Goal: Find specific page/section: Find specific page/section

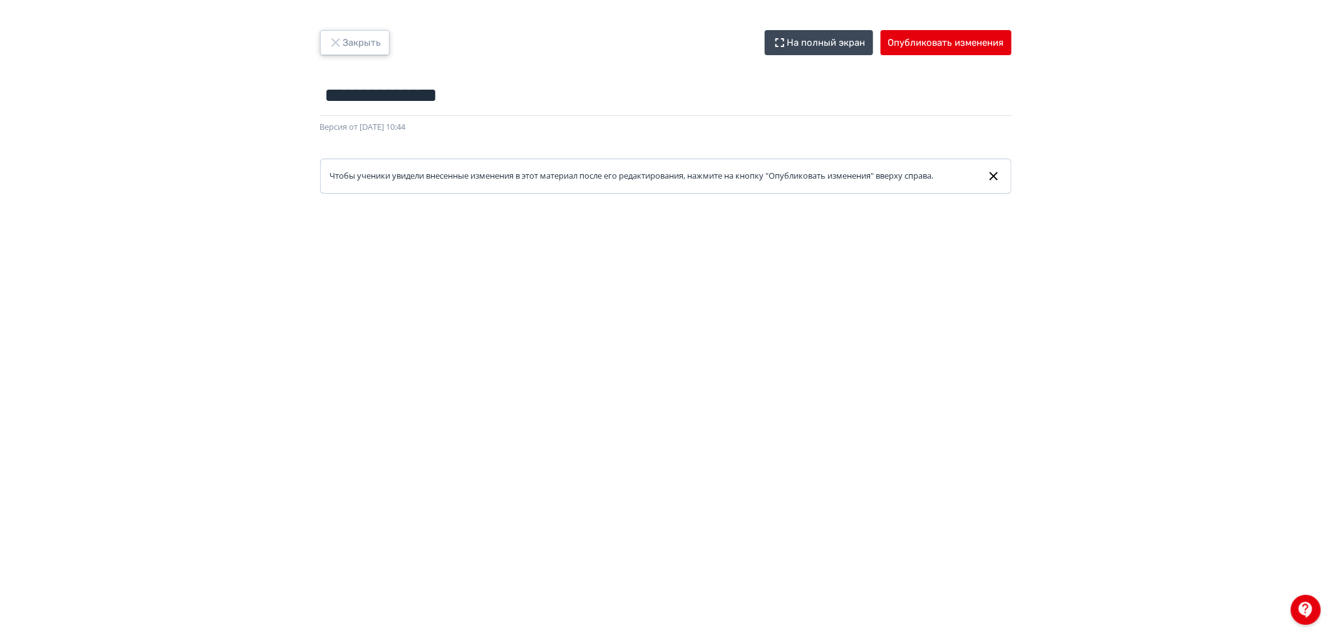
click at [357, 39] on button "Закрыть" at bounding box center [355, 42] width 70 height 25
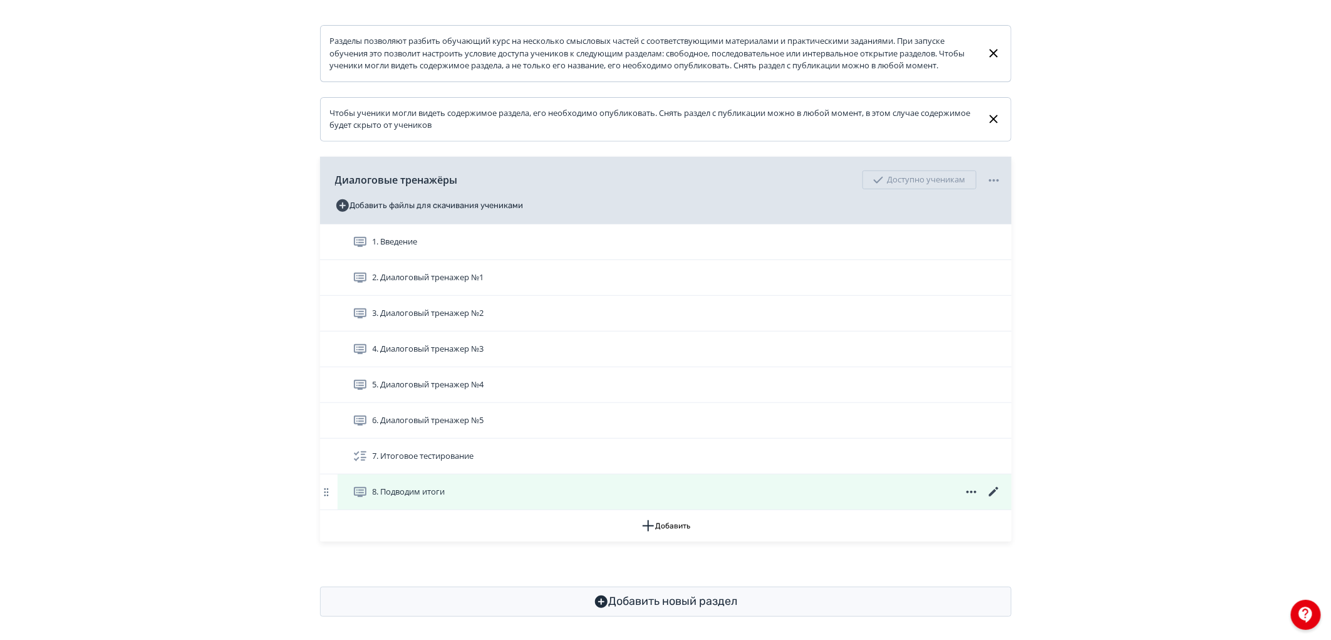
scroll to position [209, 0]
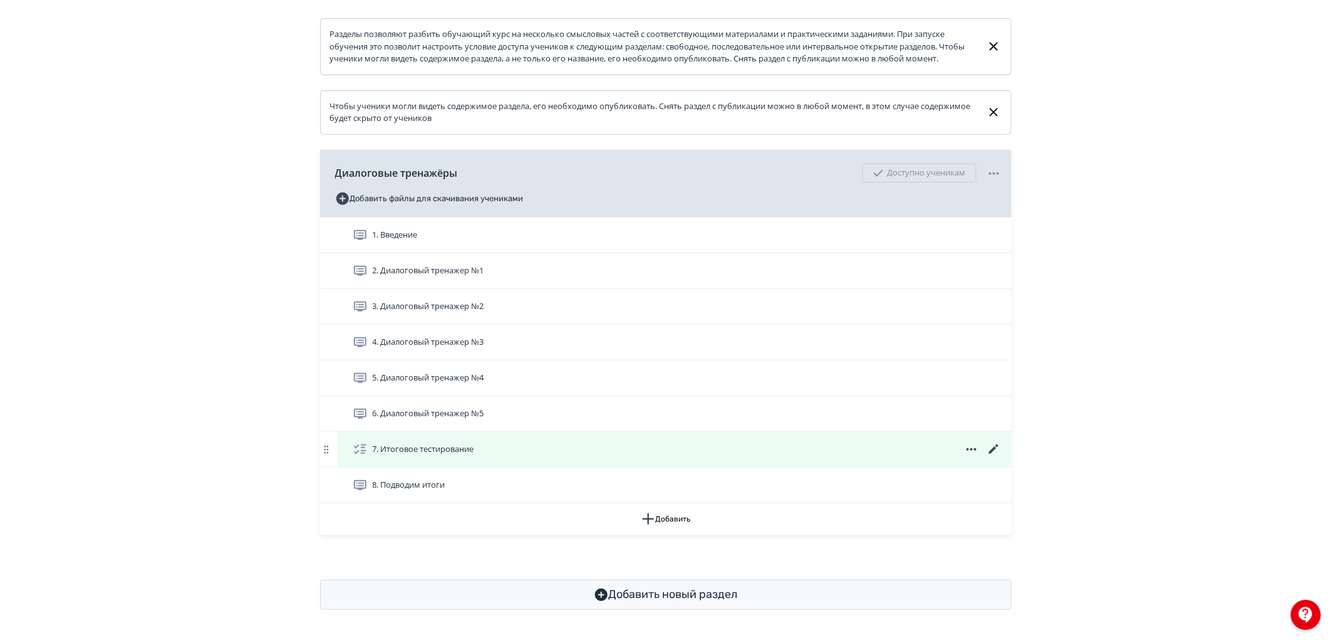
click at [997, 453] on icon at bounding box center [994, 449] width 15 height 15
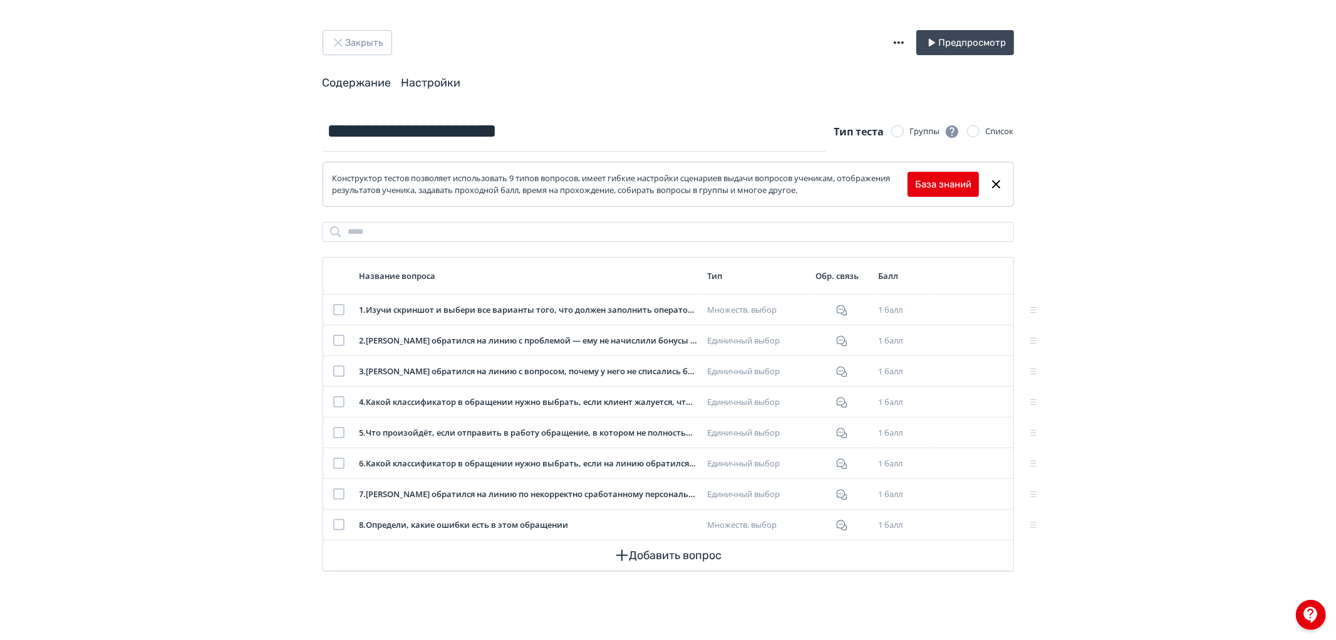
click at [440, 85] on link "Настройки" at bounding box center [432, 83] width 60 height 14
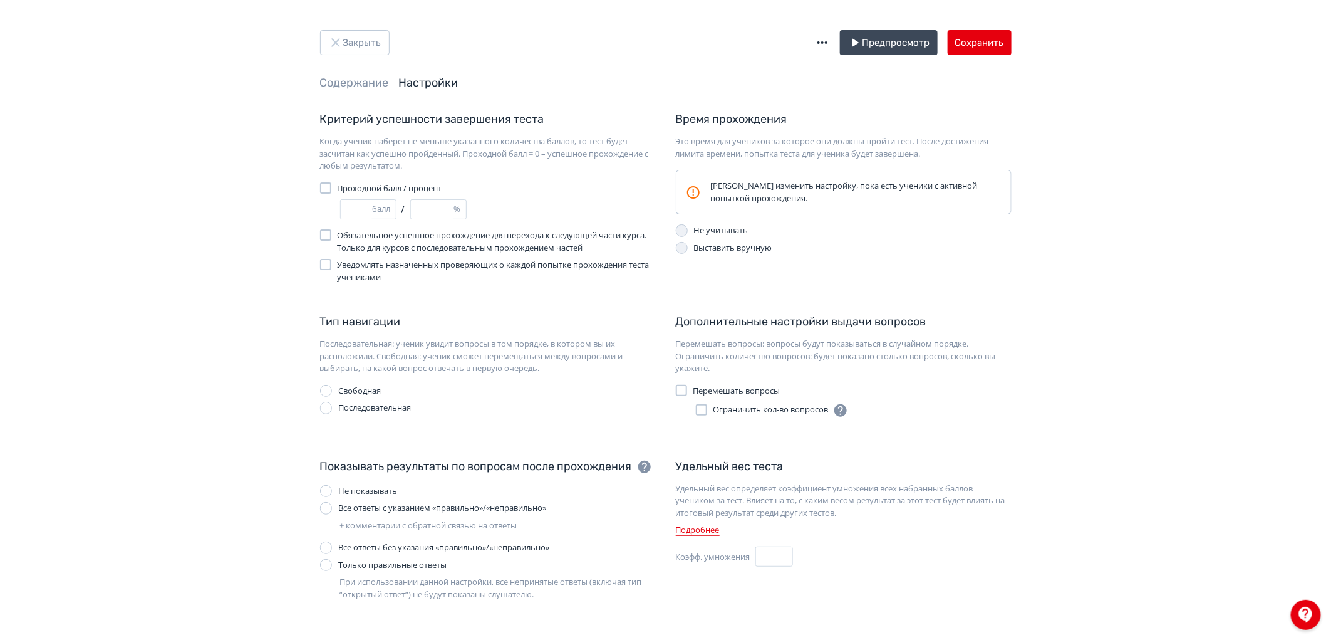
click at [360, 28] on div "Закрыть Предпросмотр Сохранить Содержание Настройки Критерий успешности заверше…" at bounding box center [665, 422] width 1331 height 844
click at [378, 50] on button "Закрыть" at bounding box center [355, 42] width 70 height 25
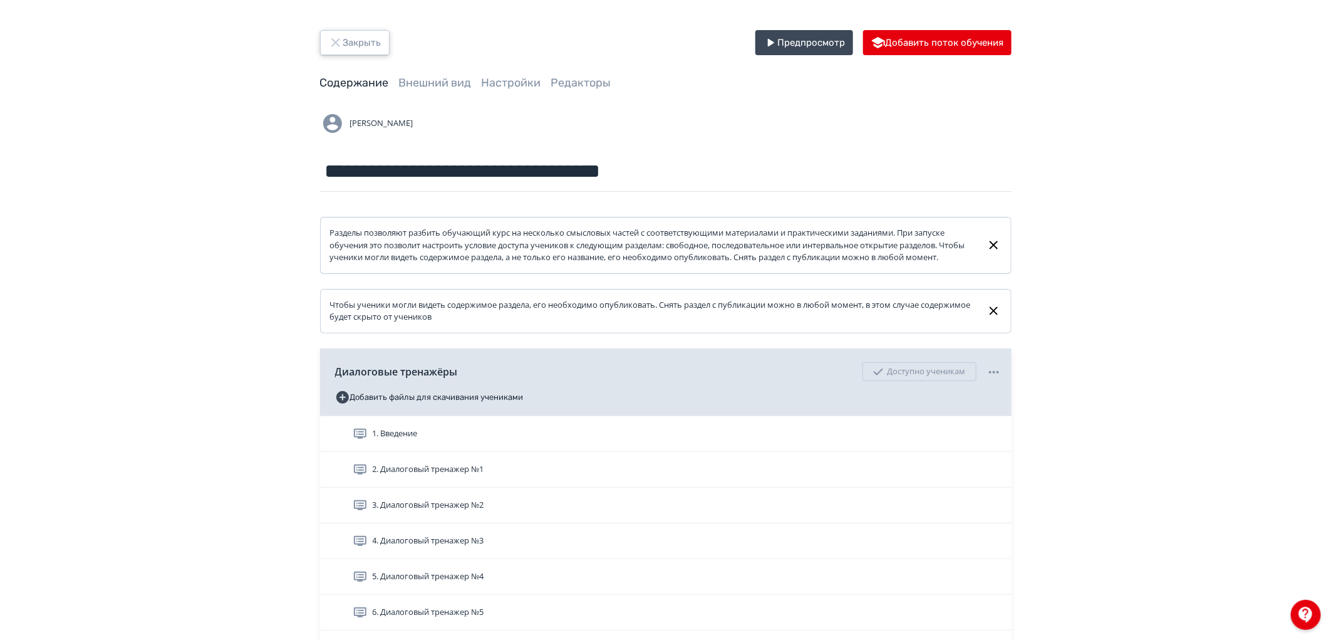
click at [383, 34] on button "Закрыть" at bounding box center [355, 42] width 70 height 25
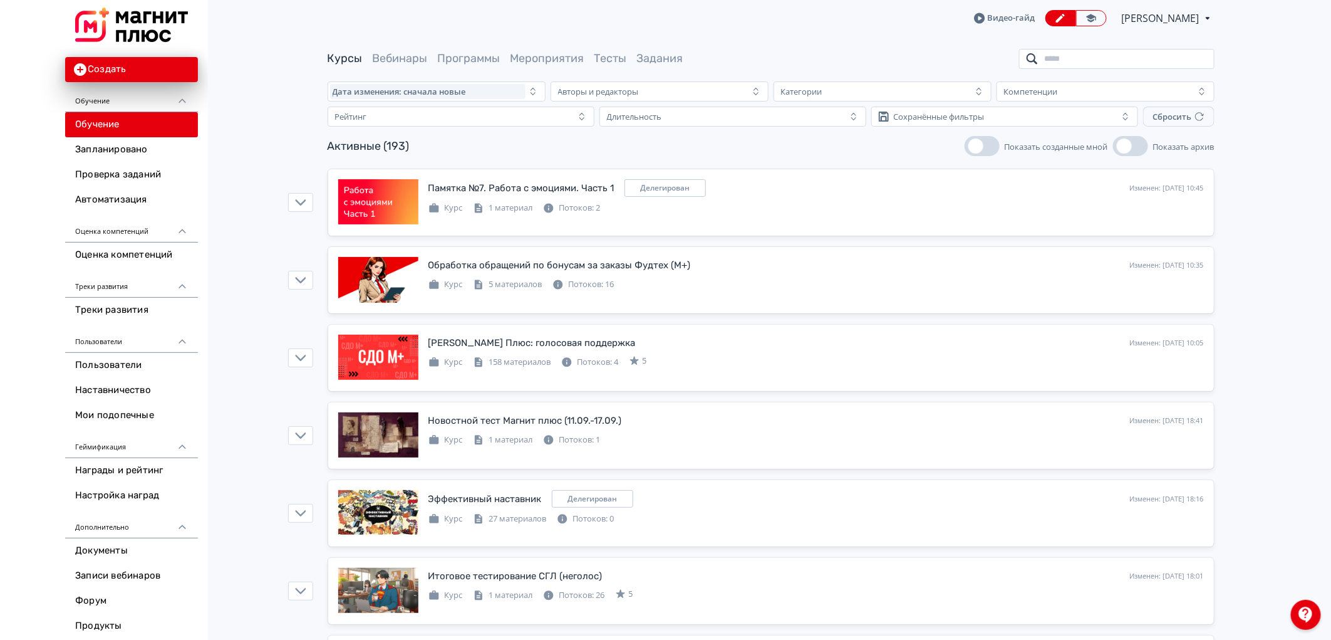
click at [1041, 59] on input "search" at bounding box center [1116, 59] width 195 height 20
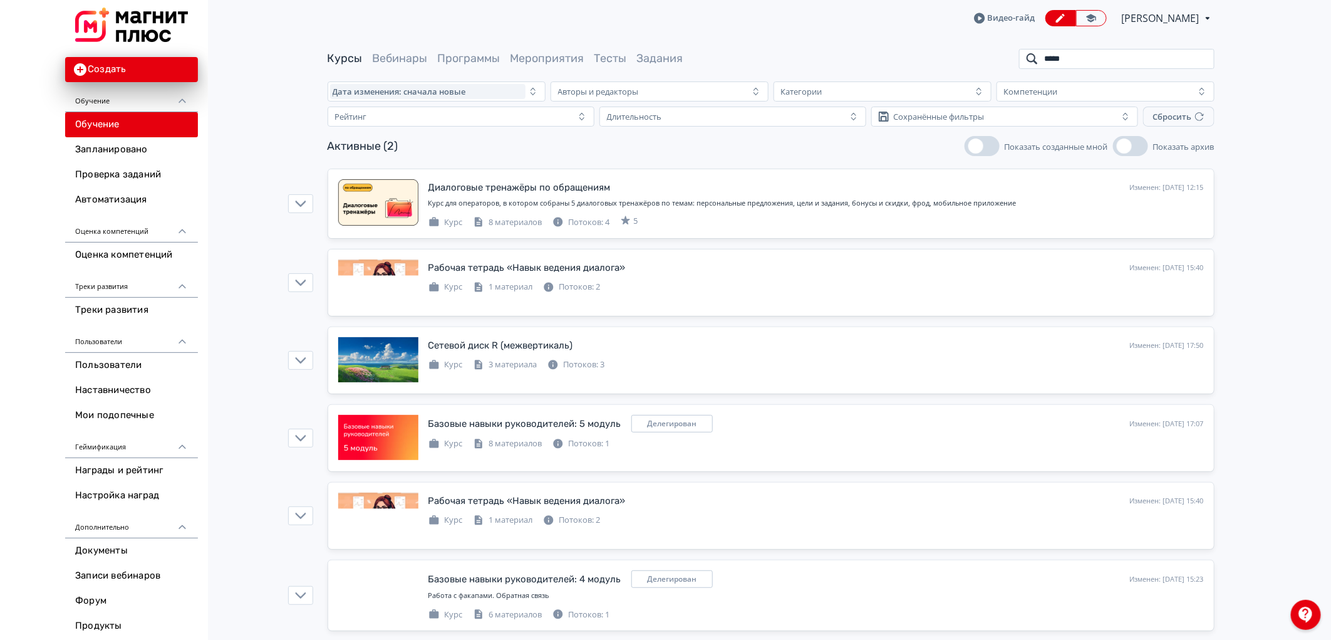
type input "*****"
